Goal: Task Accomplishment & Management: Manage account settings

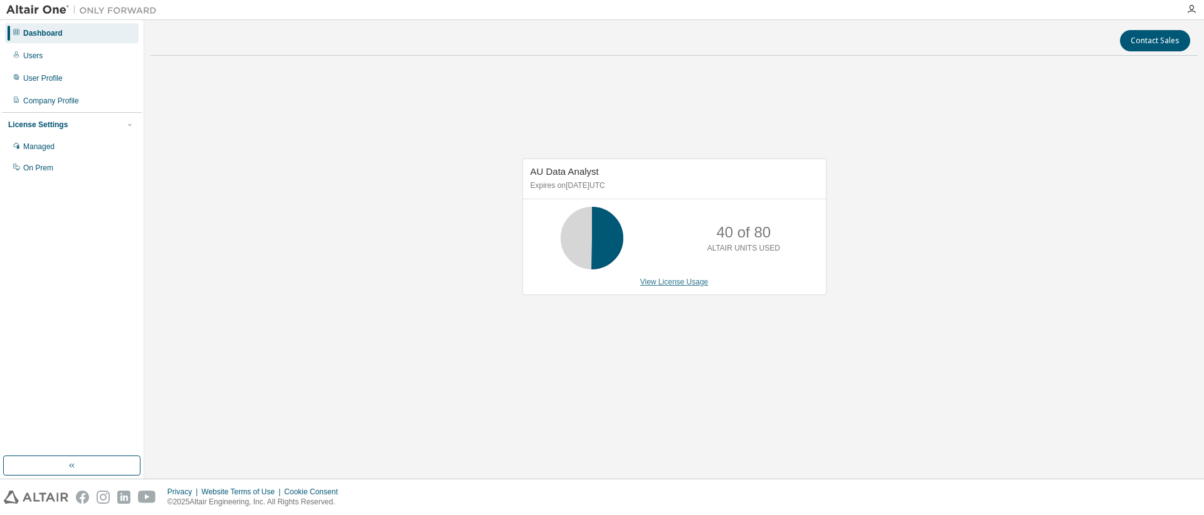
click at [683, 283] on link "View License Usage" at bounding box center [674, 282] width 68 height 9
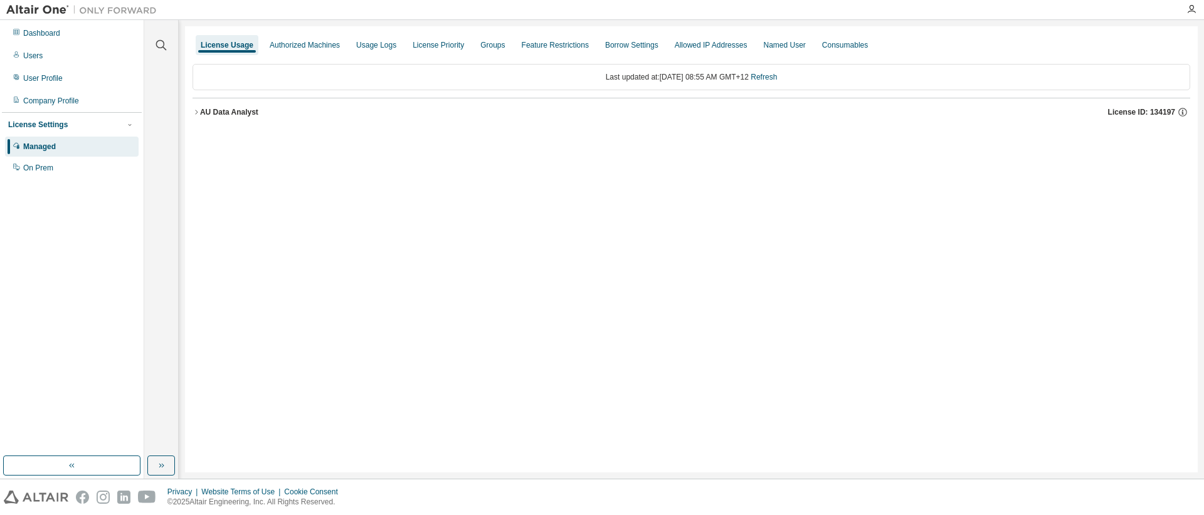
click at [196, 113] on icon "button" at bounding box center [197, 112] width 8 height 8
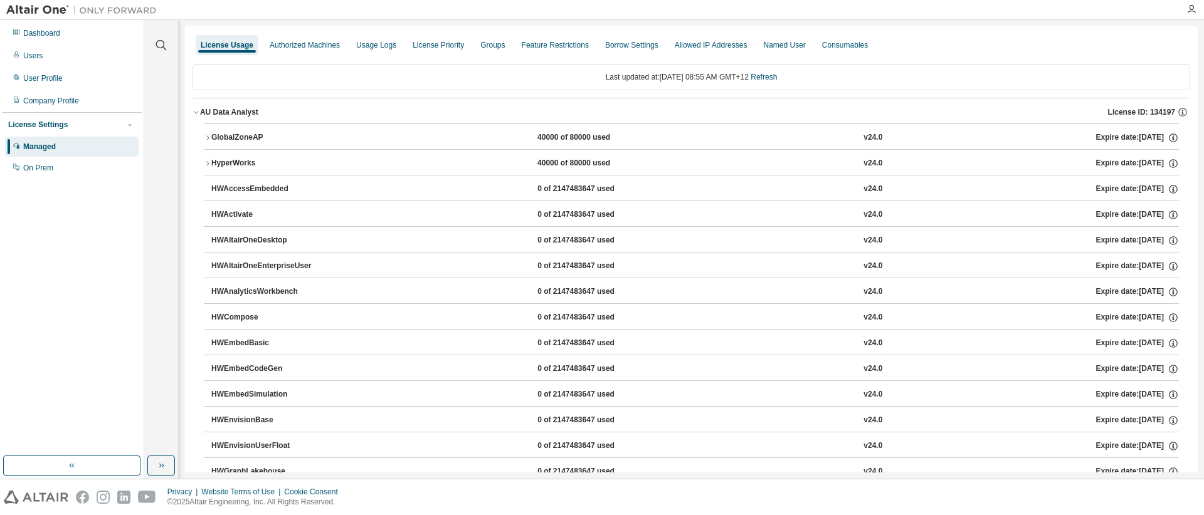
click at [208, 136] on icon "button" at bounding box center [208, 138] width 8 height 8
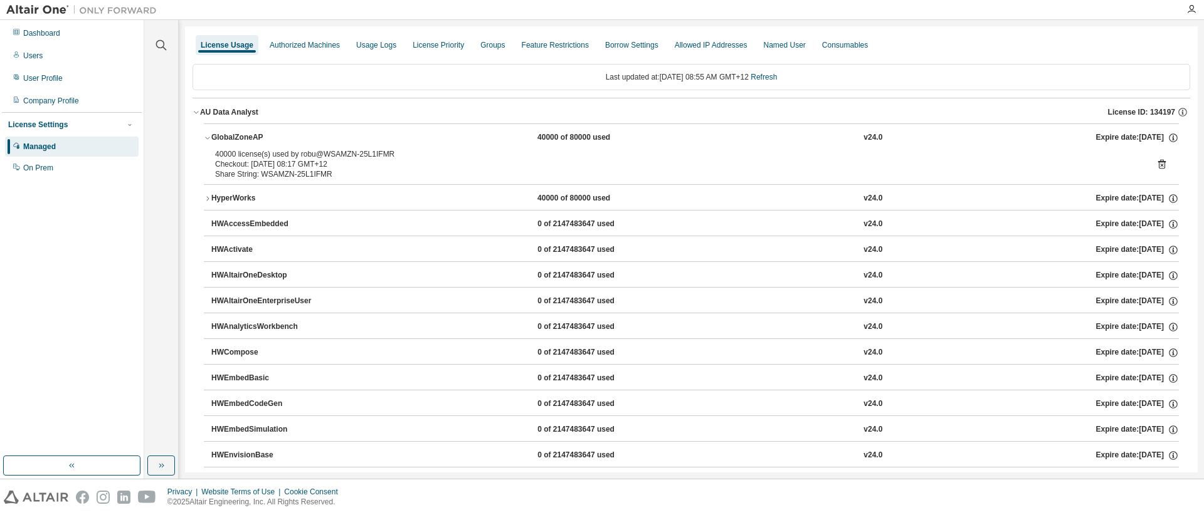
click at [1160, 165] on icon at bounding box center [1161, 165] width 3 height 3
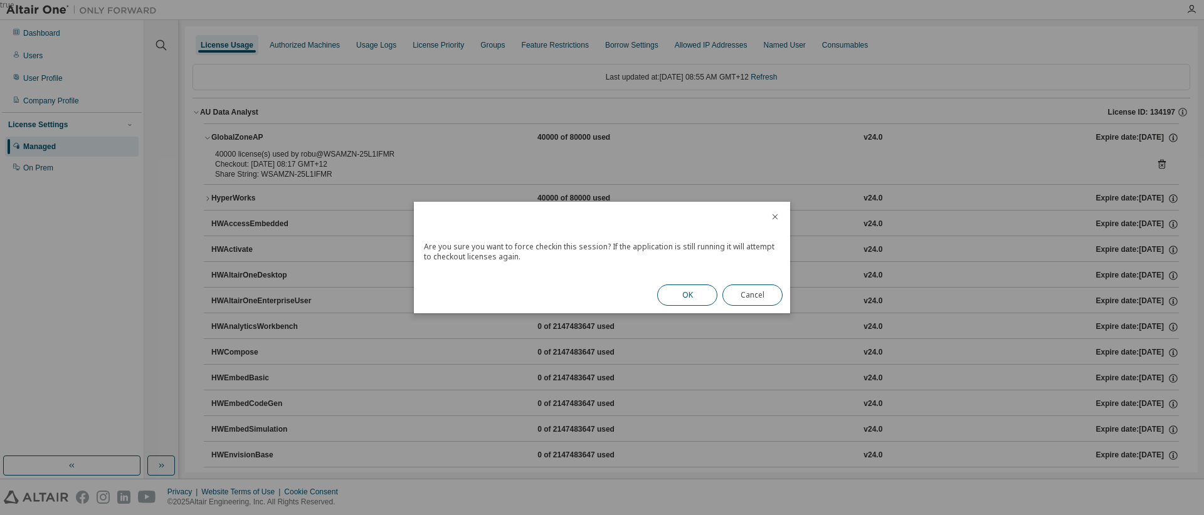
click at [685, 297] on button "OK" at bounding box center [687, 295] width 60 height 21
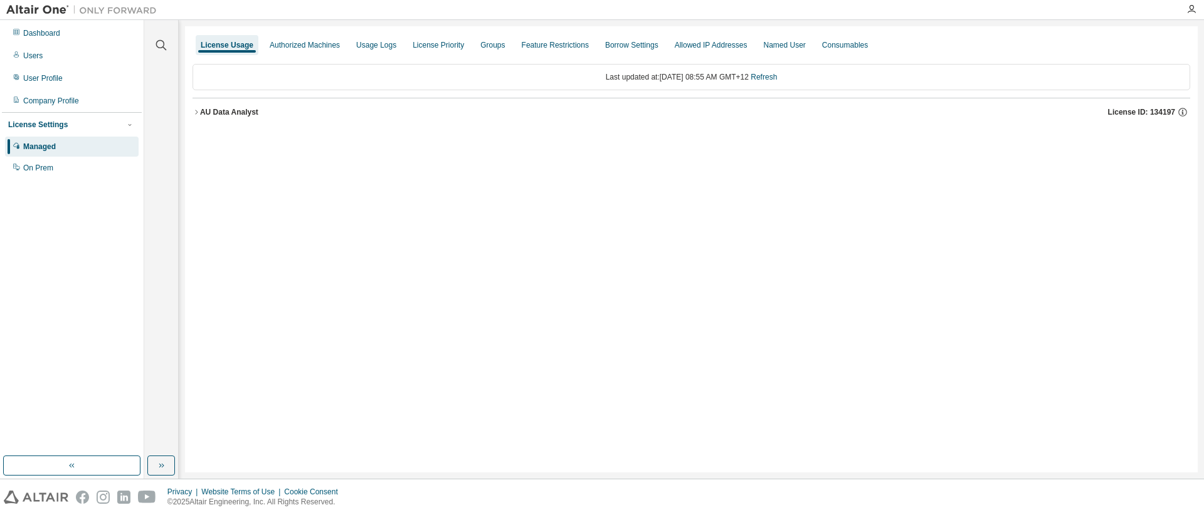
click at [194, 112] on icon "button" at bounding box center [197, 112] width 8 height 8
click at [195, 111] on icon "button" at bounding box center [197, 112] width 8 height 8
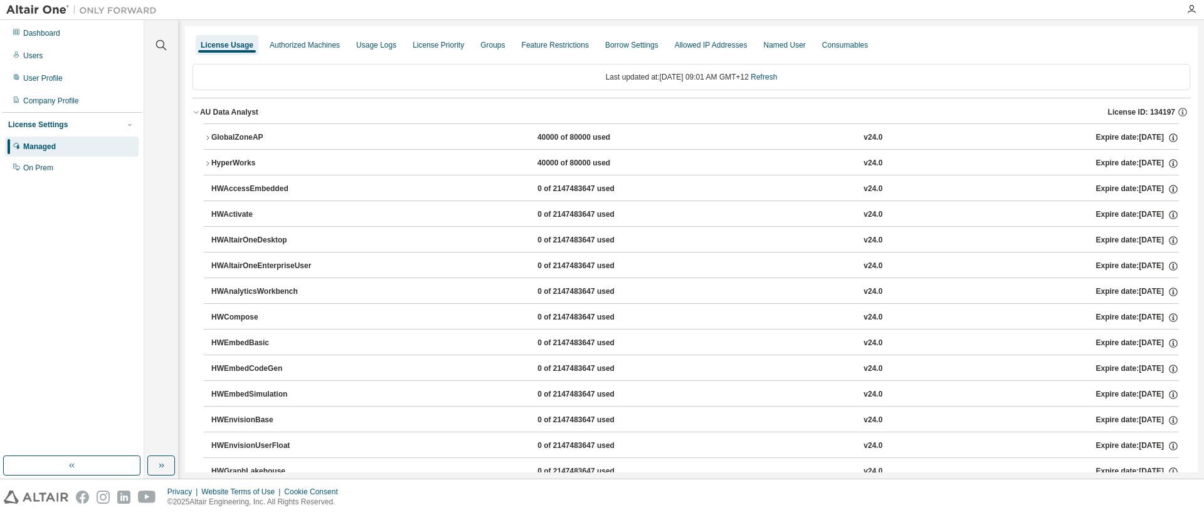
click at [210, 139] on icon "button" at bounding box center [208, 138] width 8 height 8
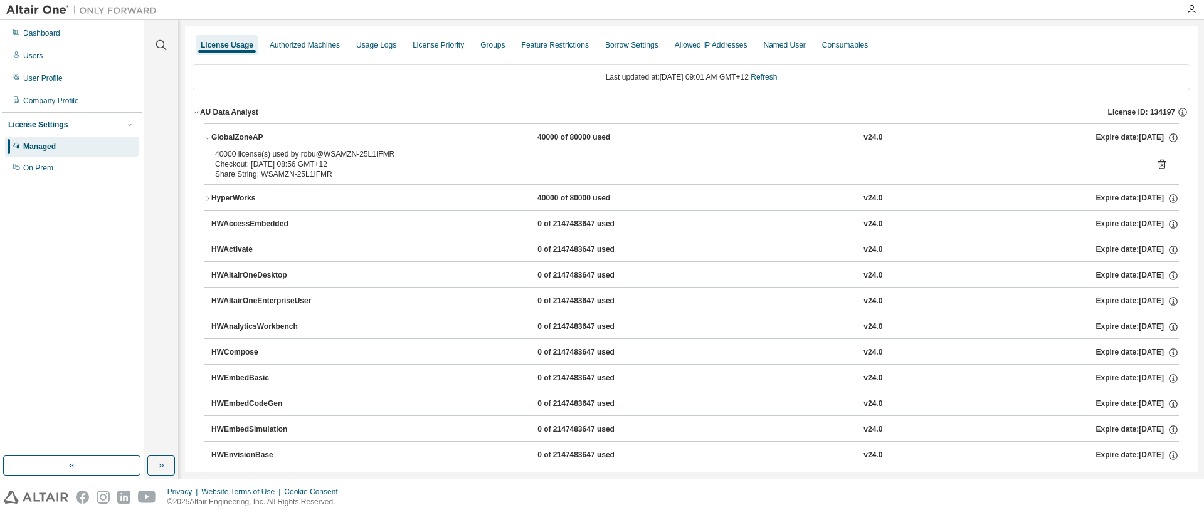
click at [1156, 166] on icon at bounding box center [1161, 164] width 11 height 11
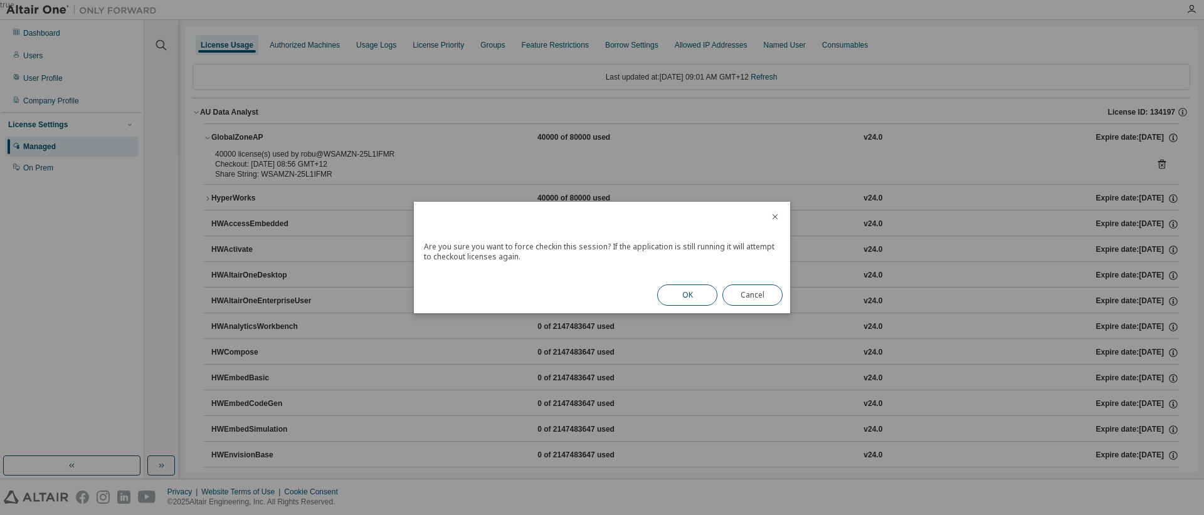
click at [696, 293] on button "OK" at bounding box center [687, 295] width 60 height 21
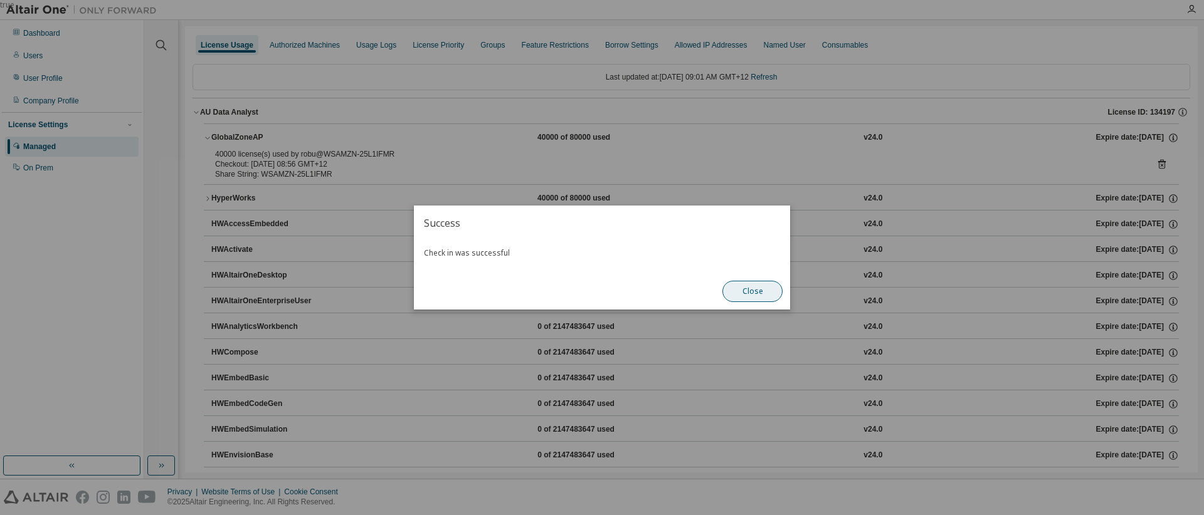
click at [771, 297] on button "Close" at bounding box center [752, 291] width 60 height 21
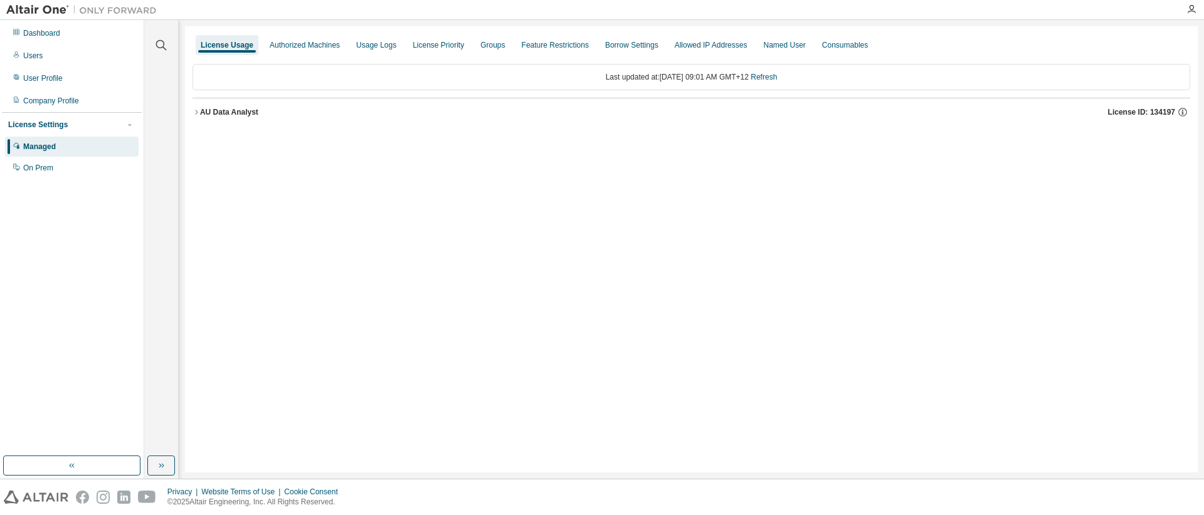
click at [195, 110] on icon "button" at bounding box center [197, 112] width 8 height 8
click at [199, 113] on icon "button" at bounding box center [197, 112] width 8 height 8
